Goal: Task Accomplishment & Management: Use online tool/utility

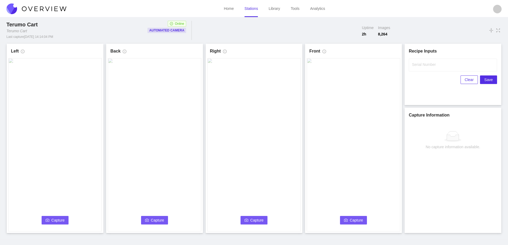
click at [52, 218] on span "Capture" at bounding box center [57, 220] width 13 height 6
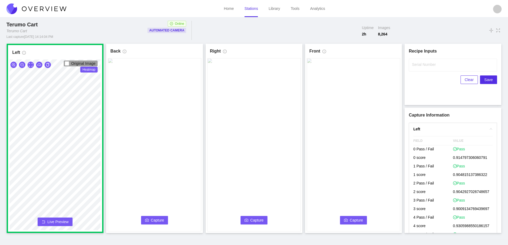
click at [148, 217] on button "Capture" at bounding box center [154, 220] width 27 height 9
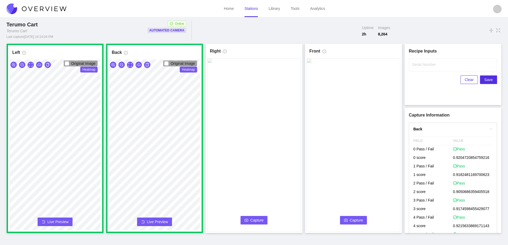
click at [256, 217] on span "Capture" at bounding box center [256, 220] width 13 height 6
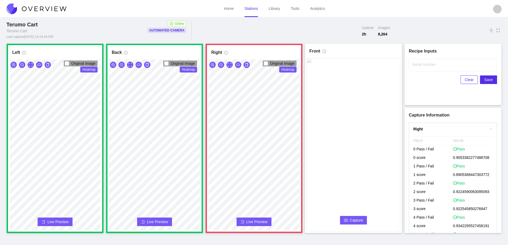
click at [256, 218] on button "Live Preview" at bounding box center [253, 221] width 35 height 9
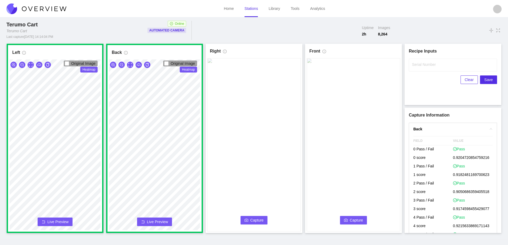
click at [252, 218] on span "Capture" at bounding box center [256, 220] width 13 height 6
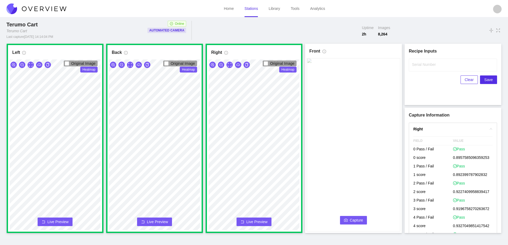
click at [355, 217] on span "Capture" at bounding box center [356, 220] width 13 height 6
click at [416, 65] on label "Serial Number" at bounding box center [424, 64] width 24 height 5
click at [416, 65] on input "Serial Number" at bounding box center [453, 65] width 88 height 13
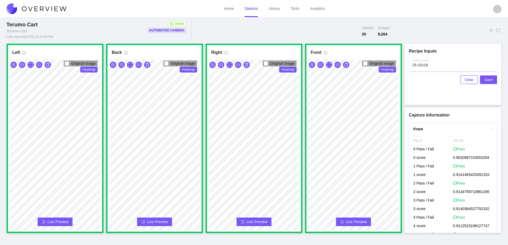
type input "25-10116"
click at [490, 79] on span "Save" at bounding box center [488, 80] width 9 height 6
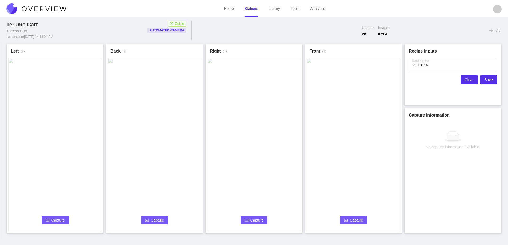
click at [467, 78] on span "Clear" at bounding box center [469, 80] width 9 height 6
click at [51, 219] on button "Capture" at bounding box center [55, 220] width 27 height 9
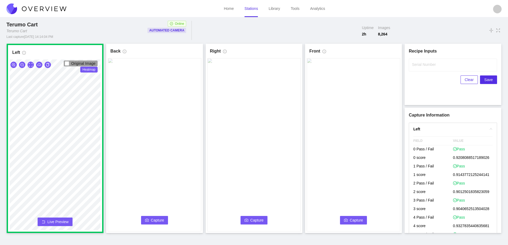
click at [156, 220] on span "Capture" at bounding box center [157, 220] width 13 height 6
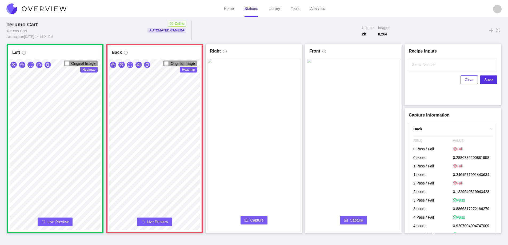
click at [156, 222] on span "Live Preview" at bounding box center [157, 221] width 21 height 5
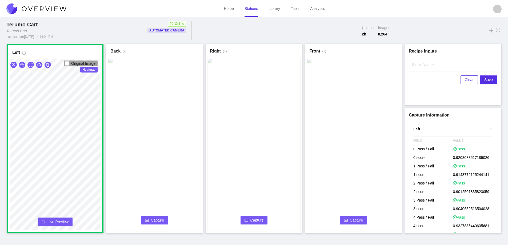
click at [156, 221] on span "Capture" at bounding box center [157, 220] width 13 height 6
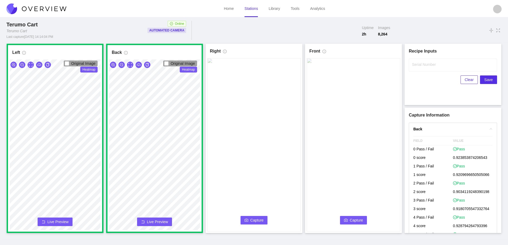
click at [259, 219] on span "Capture" at bounding box center [256, 220] width 13 height 6
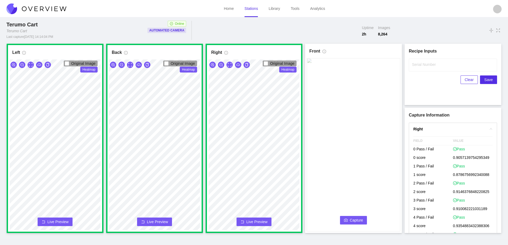
click at [359, 218] on span "Capture" at bounding box center [356, 220] width 13 height 6
click at [418, 66] on label "Serial Number" at bounding box center [424, 64] width 24 height 5
click at [418, 66] on input "Serial Number" at bounding box center [453, 65] width 88 height 13
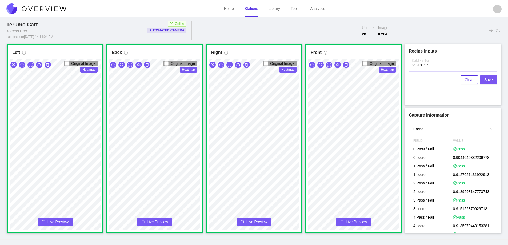
type input "25-10117"
click at [487, 79] on span "Save" at bounding box center [488, 80] width 9 height 6
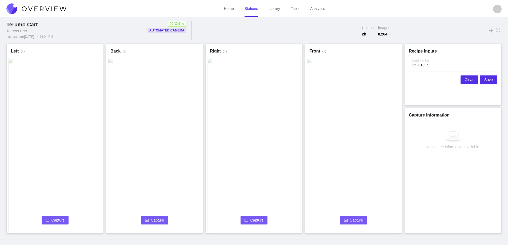
click at [467, 80] on span "Clear" at bounding box center [469, 80] width 9 height 6
click at [416, 67] on label "Serial Number" at bounding box center [424, 64] width 24 height 5
click at [416, 67] on input "Serial Number" at bounding box center [453, 65] width 88 height 13
type input "25-10118"
click at [56, 218] on span "Capture" at bounding box center [57, 220] width 13 height 6
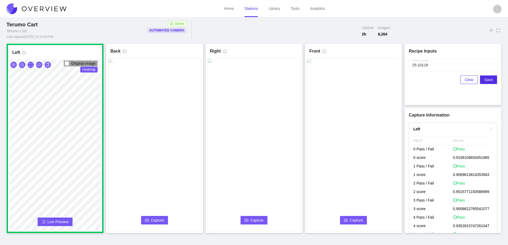
click at [153, 219] on span "Capture" at bounding box center [157, 220] width 13 height 6
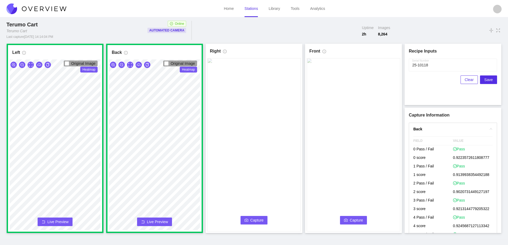
click at [254, 219] on span "Capture" at bounding box center [256, 220] width 13 height 6
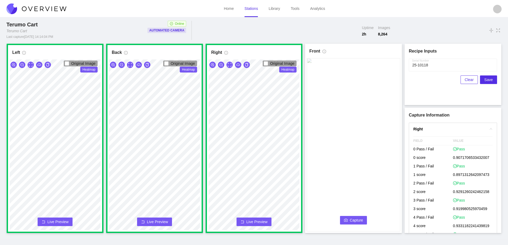
click at [357, 218] on span "Capture" at bounding box center [356, 220] width 13 height 6
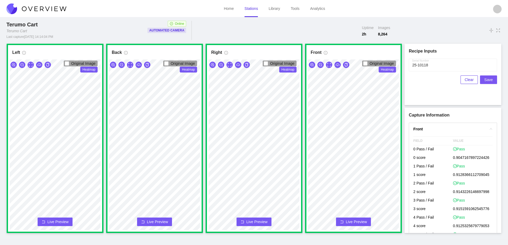
click at [486, 78] on span "Save" at bounding box center [488, 80] width 9 height 6
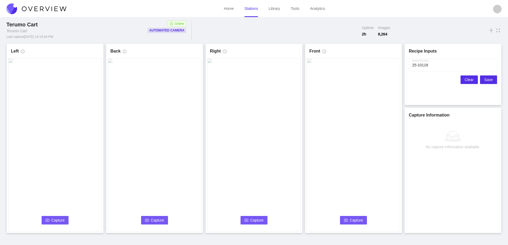
click at [468, 79] on span "Clear" at bounding box center [469, 80] width 9 height 6
click at [52, 217] on button "Capture" at bounding box center [55, 220] width 27 height 9
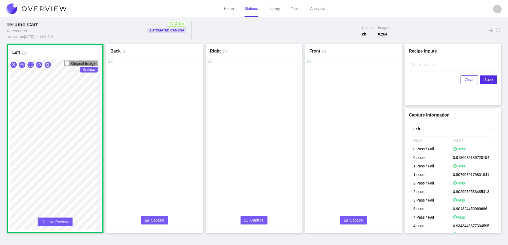
click at [157, 217] on span "Capture" at bounding box center [157, 220] width 13 height 6
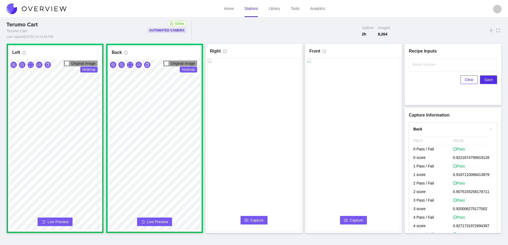
click at [249, 222] on button "Capture" at bounding box center [253, 220] width 27 height 9
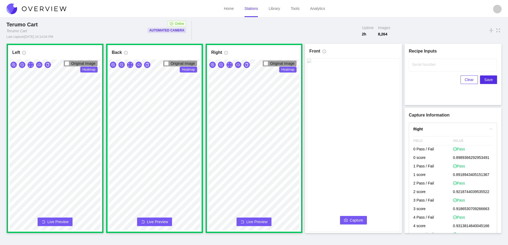
click at [356, 219] on span "Capture" at bounding box center [356, 220] width 13 height 6
click at [420, 65] on label "Serial Number" at bounding box center [424, 64] width 24 height 5
click at [420, 65] on input "Serial Number" at bounding box center [453, 65] width 88 height 13
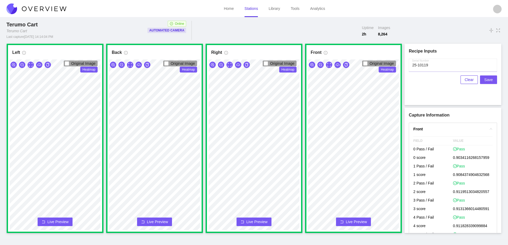
type input "25-10119"
click at [486, 79] on span "Save" at bounding box center [488, 80] width 9 height 6
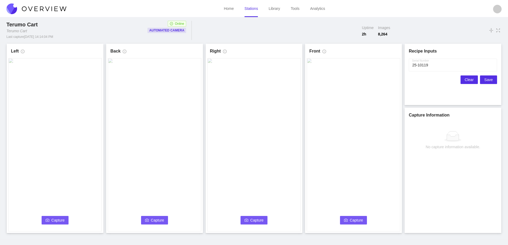
click at [466, 79] on span "Clear" at bounding box center [469, 80] width 9 height 6
click at [60, 218] on span "Capture" at bounding box center [57, 220] width 13 height 6
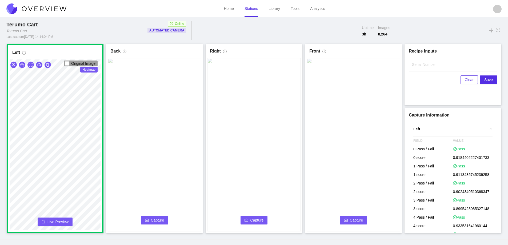
click at [158, 221] on span "Capture" at bounding box center [157, 220] width 13 height 6
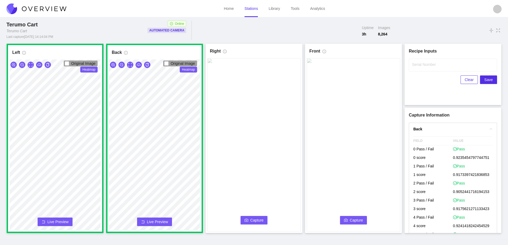
click at [262, 217] on button "Capture" at bounding box center [253, 220] width 27 height 9
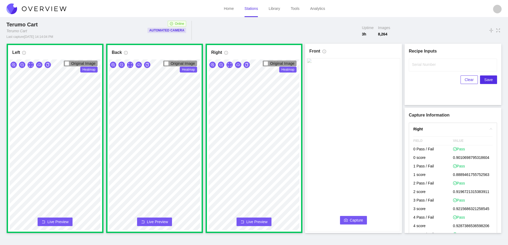
click at [350, 218] on span "Capture" at bounding box center [356, 220] width 13 height 6
click at [413, 66] on label "Serial Number" at bounding box center [424, 64] width 24 height 5
click at [413, 66] on input "Serial Number" at bounding box center [453, 65] width 88 height 13
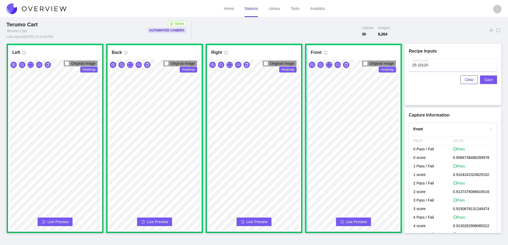
type input "25-10120"
click at [489, 78] on span "Save" at bounding box center [488, 80] width 9 height 6
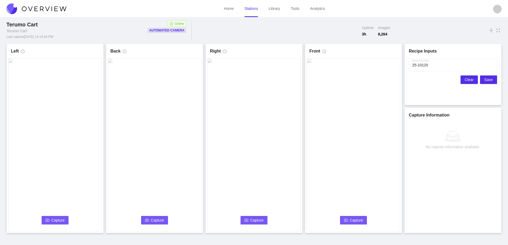
click at [468, 79] on span "Clear" at bounding box center [469, 80] width 9 height 6
click at [63, 219] on span "Capture" at bounding box center [57, 220] width 13 height 6
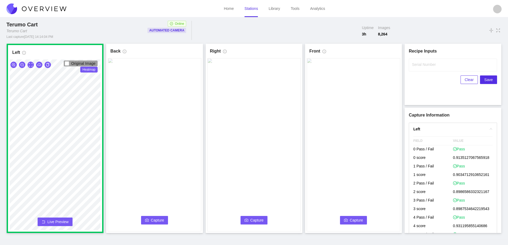
click at [159, 217] on span "Capture" at bounding box center [157, 220] width 13 height 6
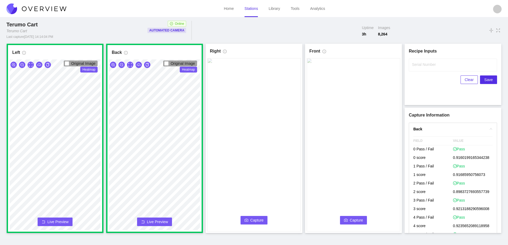
click at [255, 216] on button "Capture" at bounding box center [253, 220] width 27 height 9
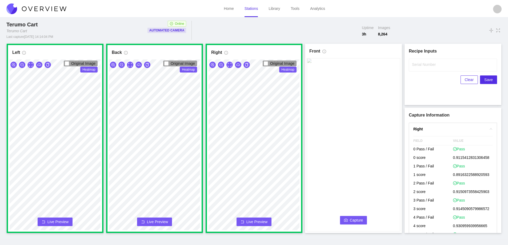
click at [347, 218] on button "Capture" at bounding box center [353, 220] width 27 height 9
click at [417, 65] on label "Serial Number" at bounding box center [424, 64] width 24 height 5
click at [417, 65] on input "Serial Number" at bounding box center [453, 65] width 88 height 13
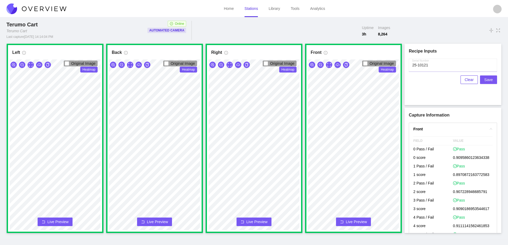
type input "25-10121"
click at [488, 79] on span "Save" at bounding box center [488, 80] width 9 height 6
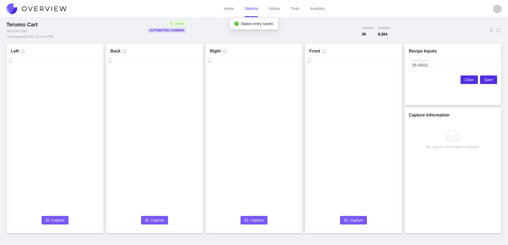
click at [466, 81] on button "Clear" at bounding box center [468, 79] width 17 height 9
